Goal: Connect with others: Connect with others

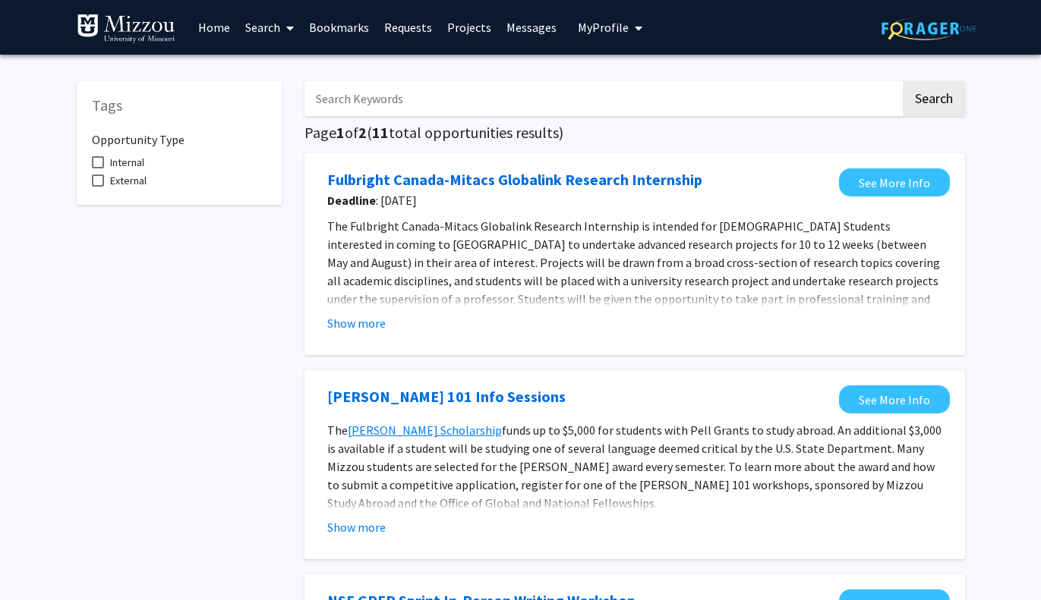
click at [335, 33] on link "Bookmarks" at bounding box center [338, 27] width 75 height 53
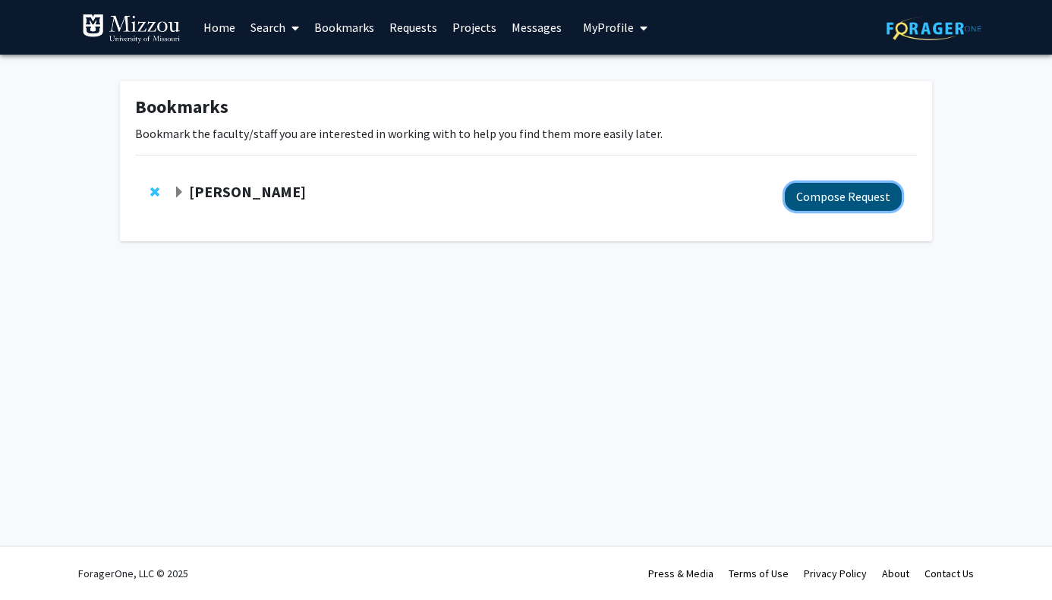
click at [808, 203] on button "Compose Request" at bounding box center [843, 197] width 117 height 28
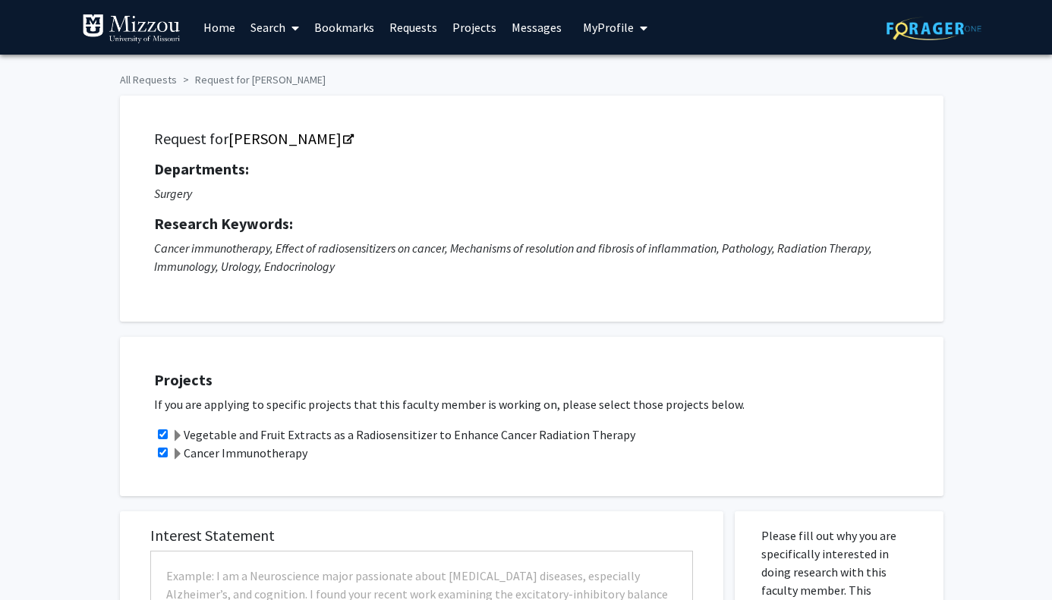
checkbox input "true"
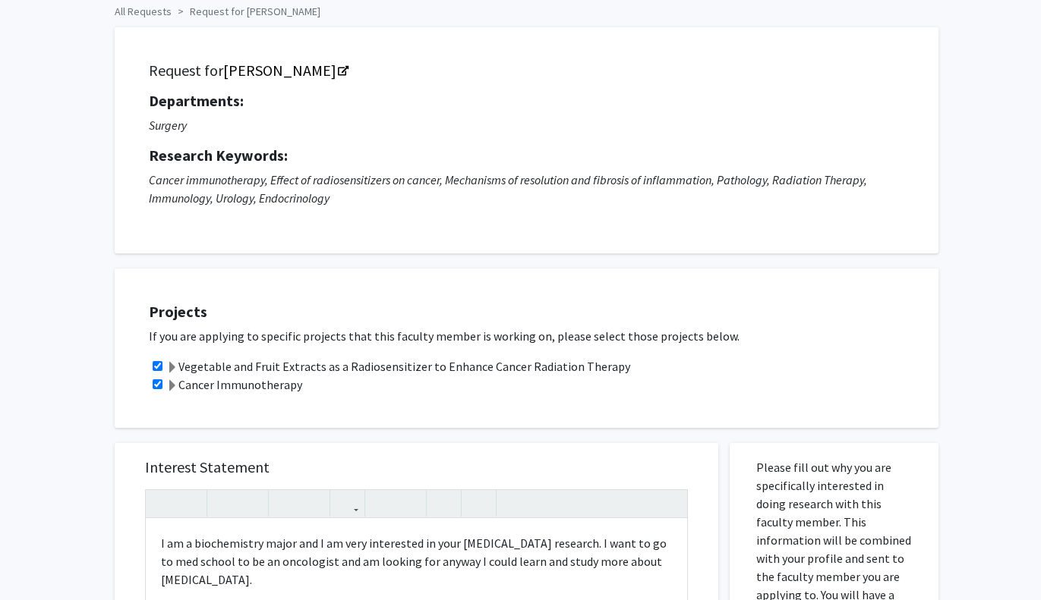
scroll to position [56, 0]
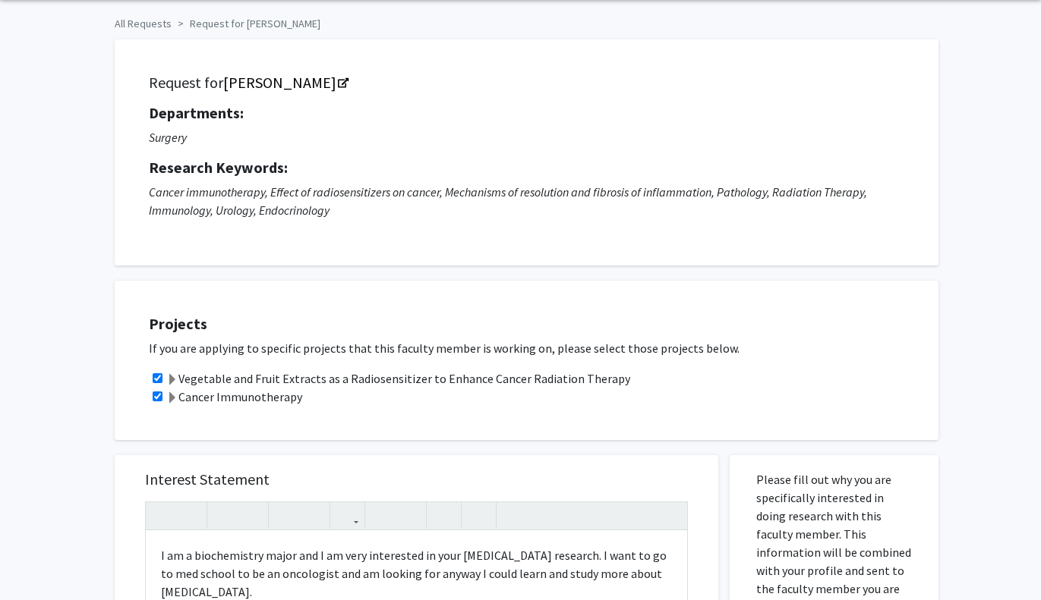
click at [254, 92] on link "[PERSON_NAME]" at bounding box center [285, 82] width 124 height 19
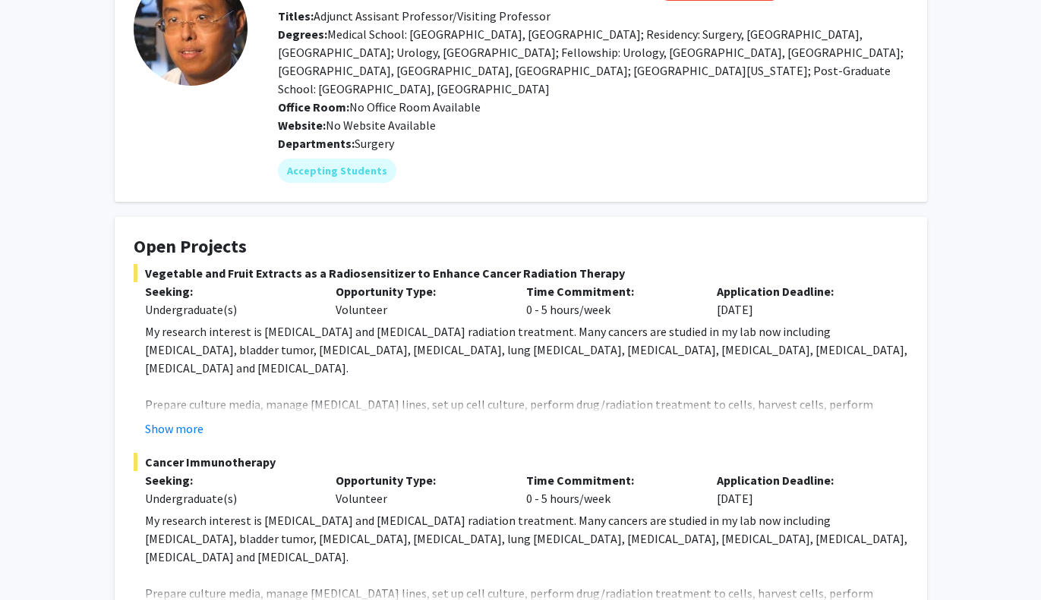
scroll to position [114, 0]
click at [194, 419] on button "Show more" at bounding box center [174, 428] width 58 height 18
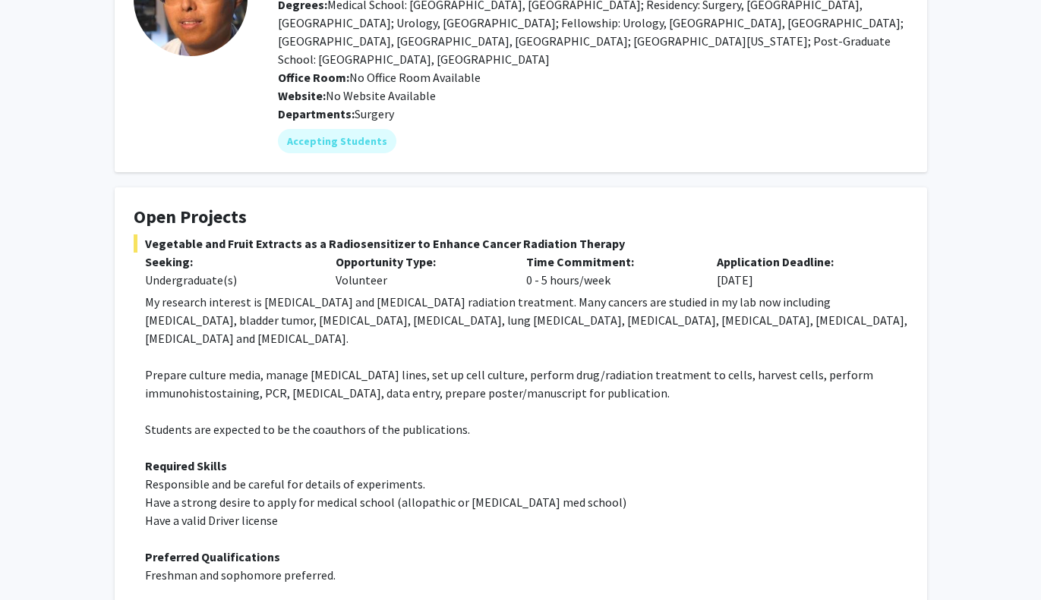
scroll to position [145, 0]
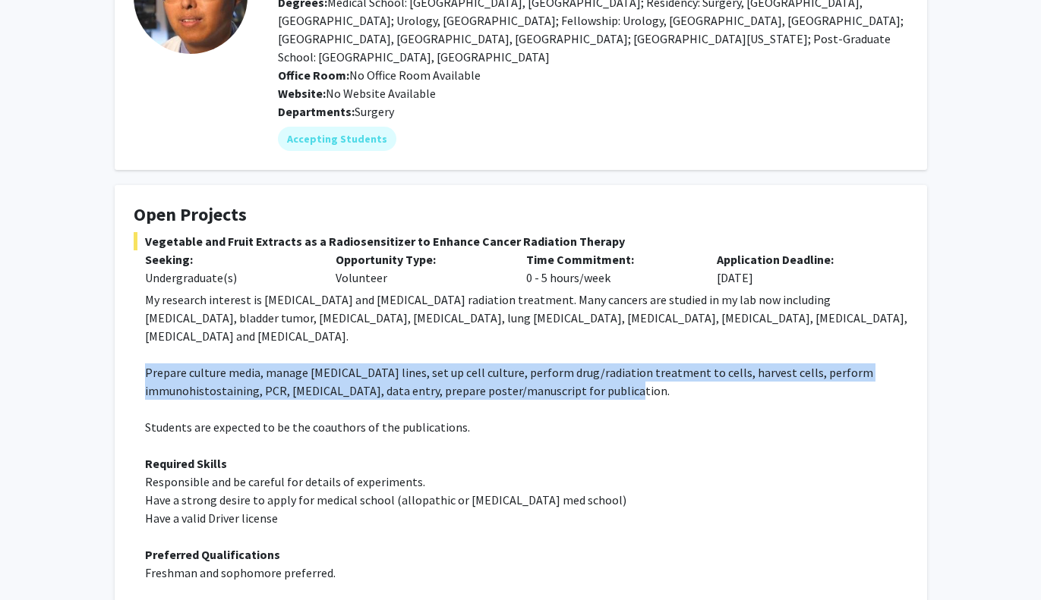
drag, startPoint x: 142, startPoint y: 336, endPoint x: 631, endPoint y: 356, distance: 490.0
click at [631, 356] on fg-read-more "My research interest is [MEDICAL_DATA] and [MEDICAL_DATA] radiation treatment. …" at bounding box center [521, 531] width 774 height 480
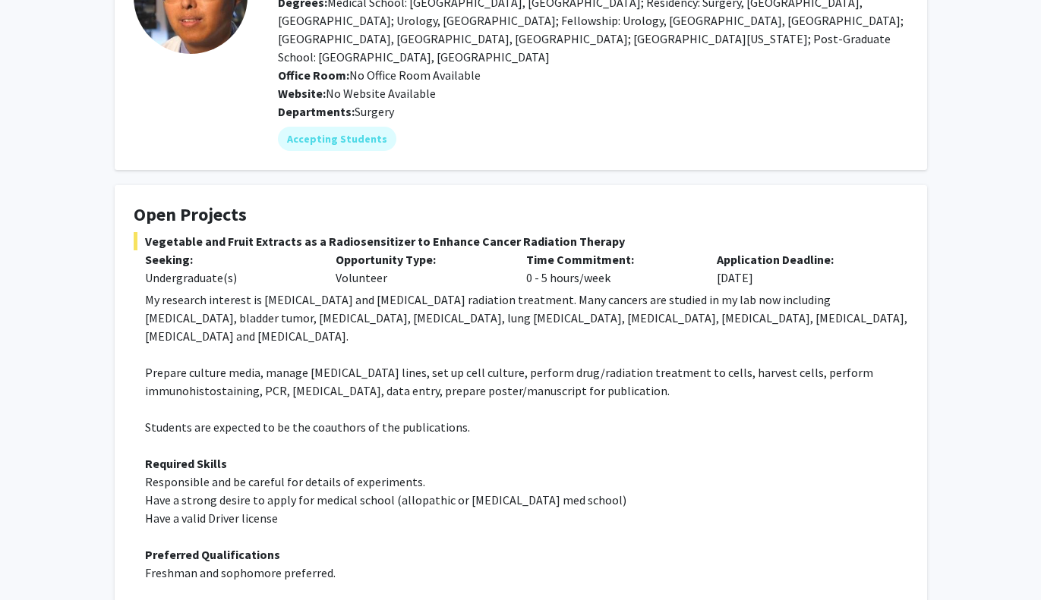
click at [281, 528] on p at bounding box center [526, 537] width 763 height 18
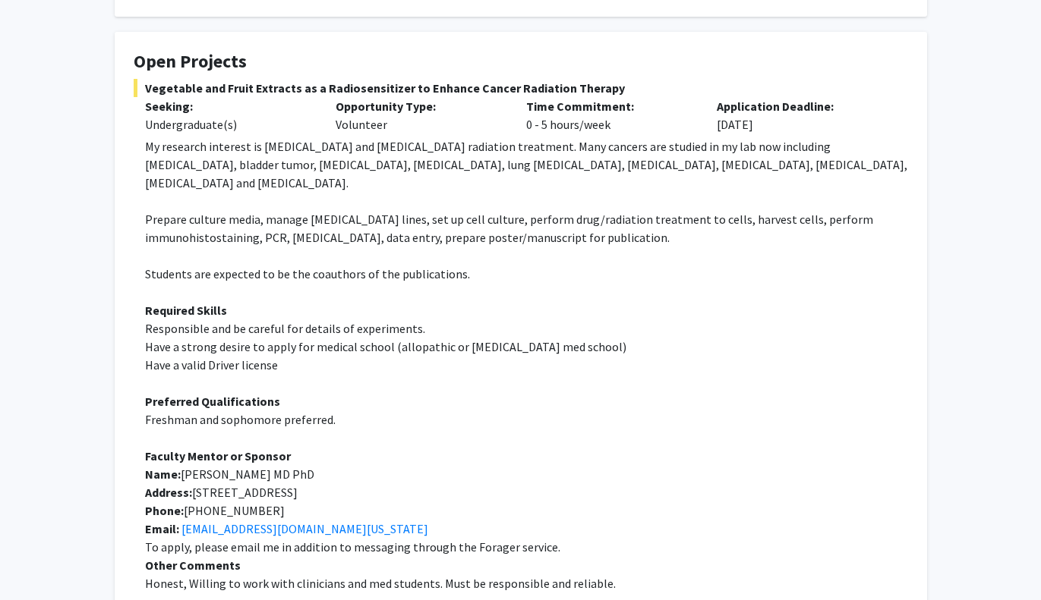
scroll to position [310, 0]
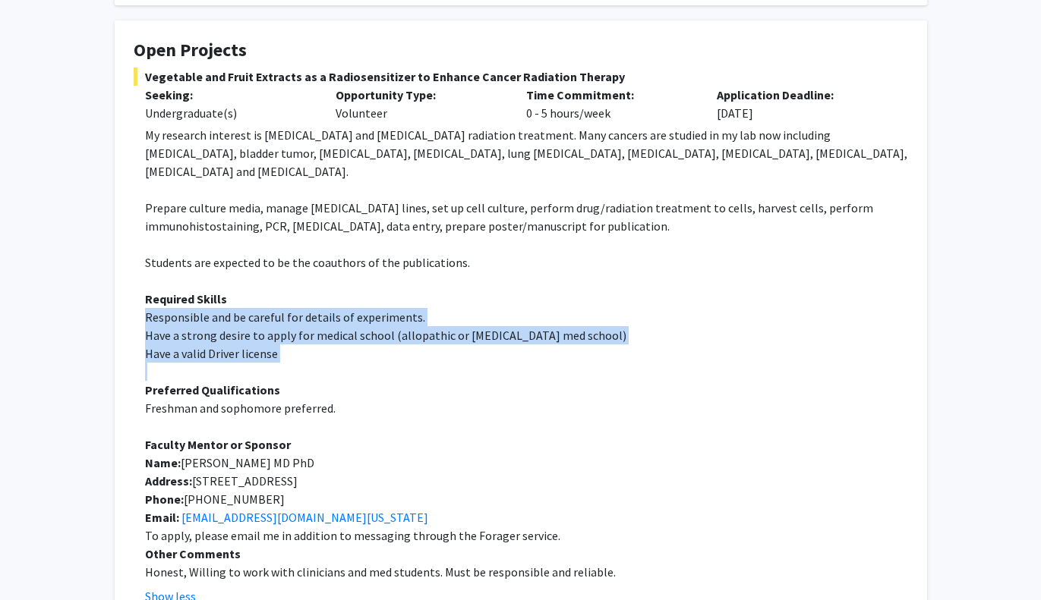
drag, startPoint x: 142, startPoint y: 280, endPoint x: 294, endPoint y: 329, distance: 159.4
click at [294, 329] on fg-read-more "My research interest is [MEDICAL_DATA] and [MEDICAL_DATA] radiation treatment. …" at bounding box center [521, 366] width 774 height 480
